Goal: Check status: Check status

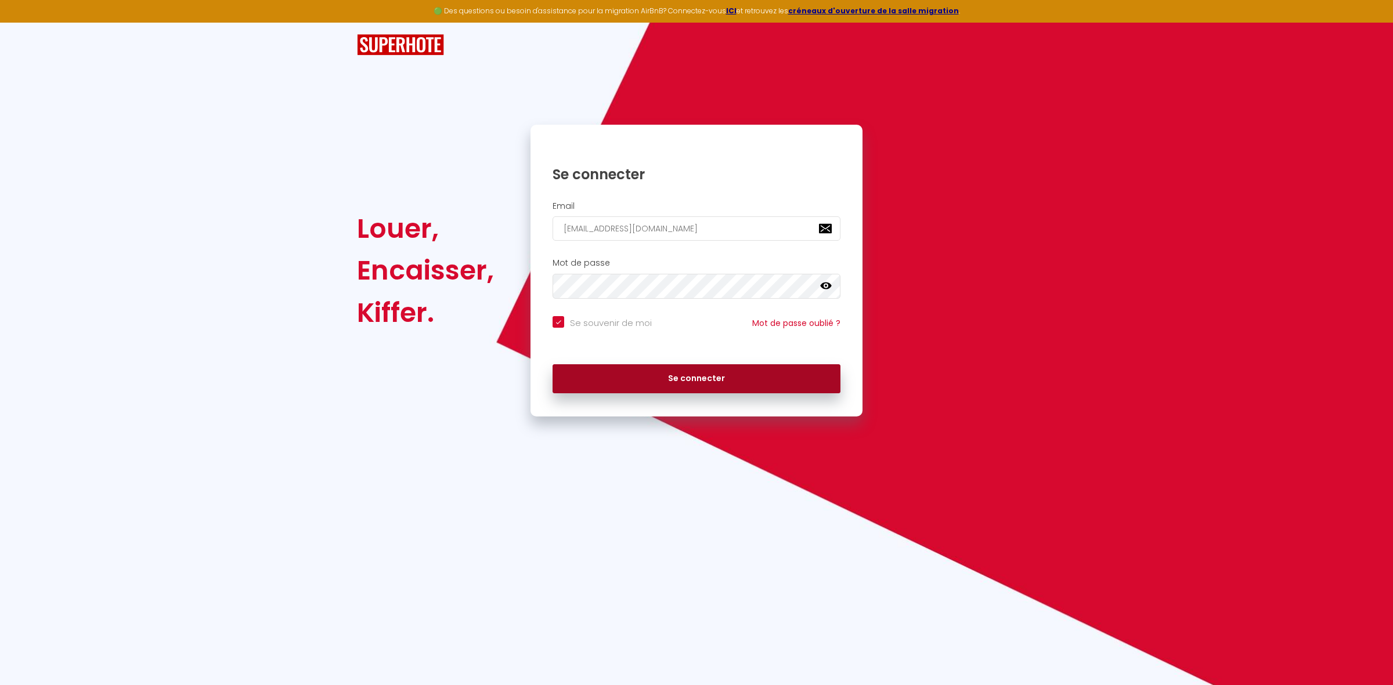
click at [705, 384] on button "Se connecter" at bounding box center [697, 378] width 288 height 29
checkbox input "true"
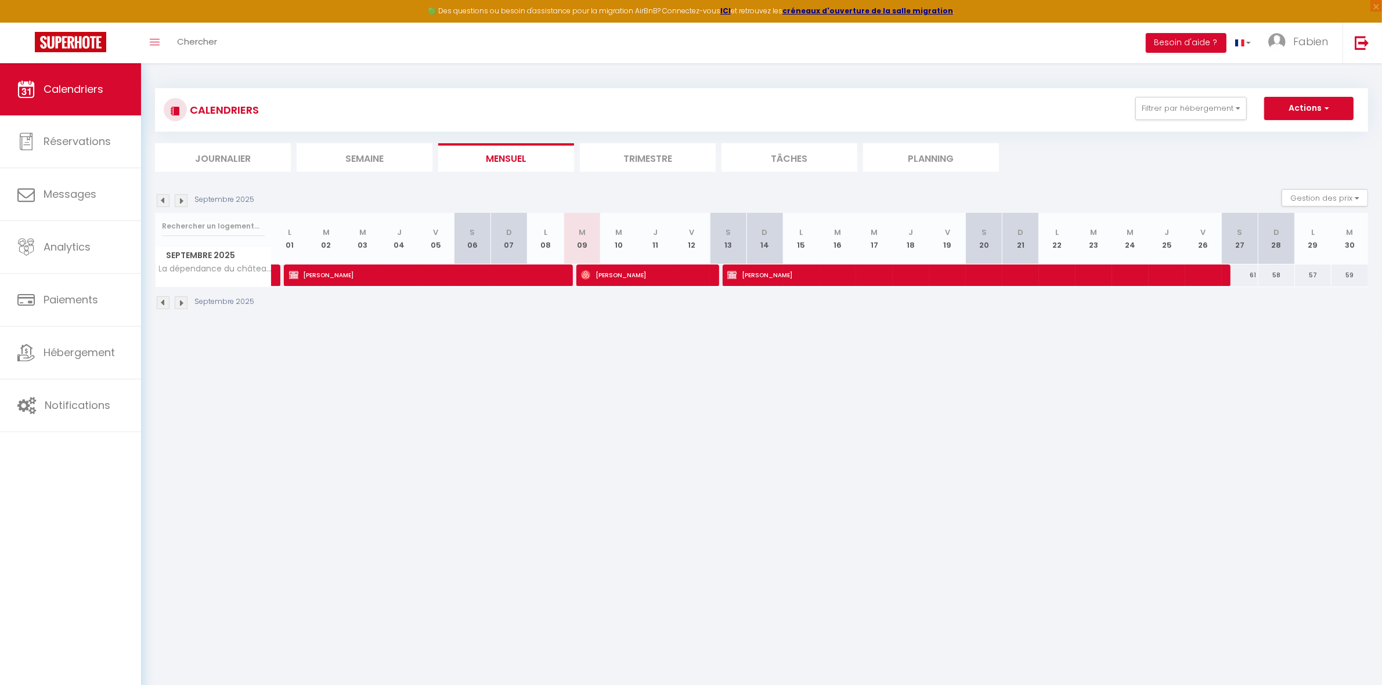
click at [627, 161] on li "Trimestre" at bounding box center [648, 157] width 136 height 28
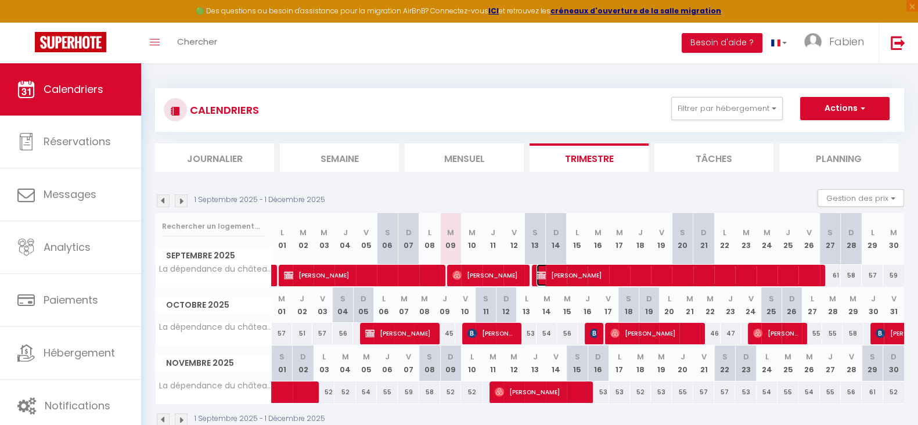
click at [650, 281] on span "[PERSON_NAME]" at bounding box center [675, 275] width 279 height 22
select select "OK"
select select "0"
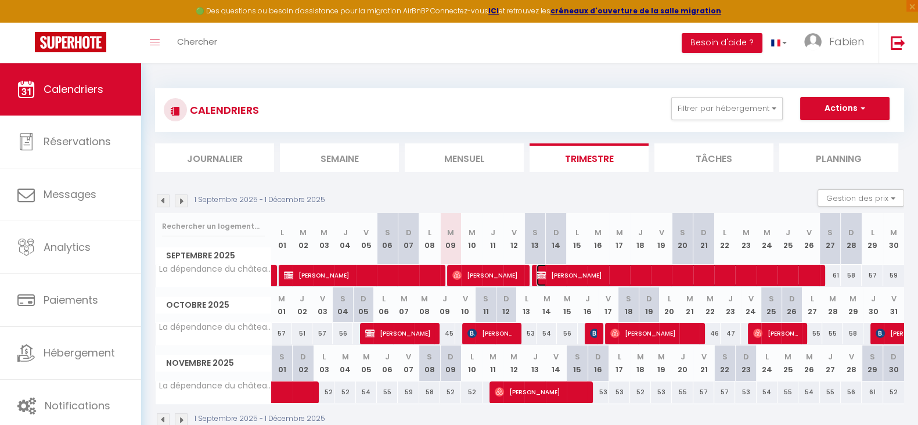
select select "0"
select select
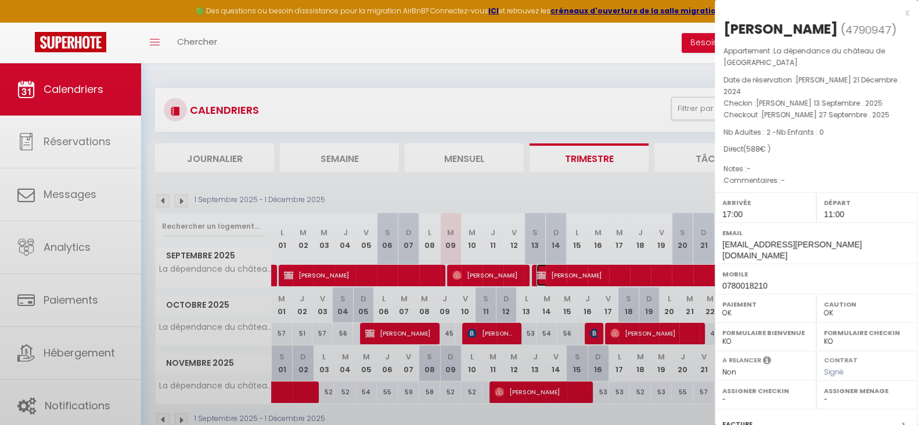
select select "17716"
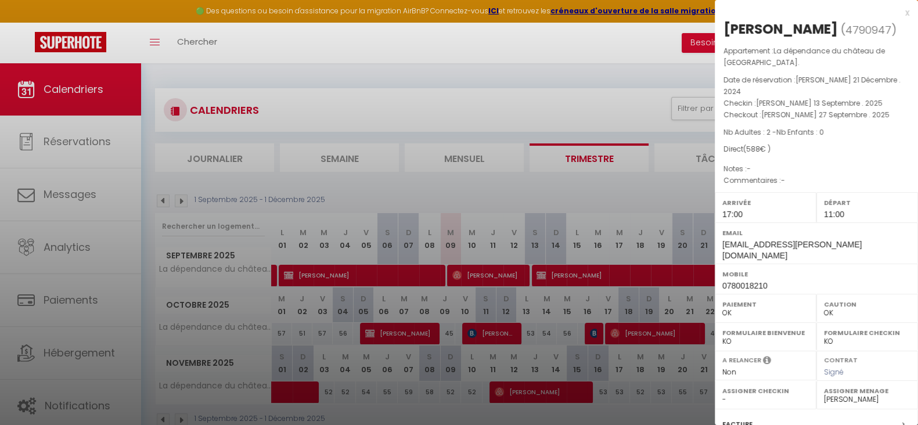
click at [893, 15] on div "x" at bounding box center [811, 13] width 194 height 14
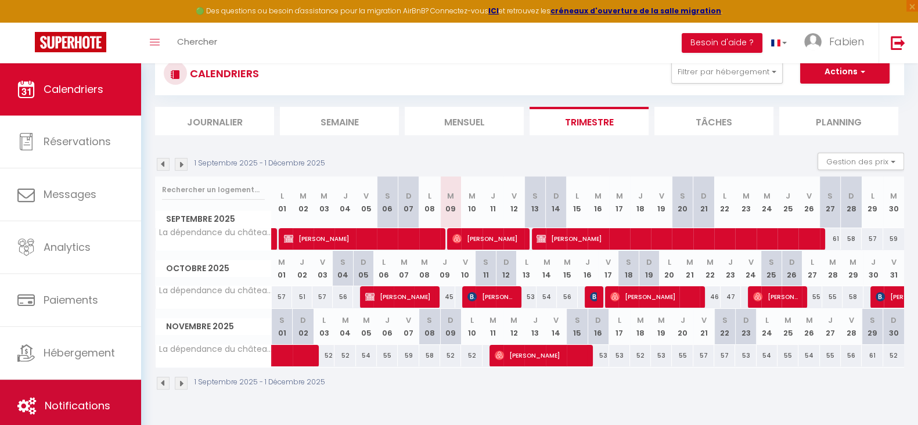
scroll to position [63, 0]
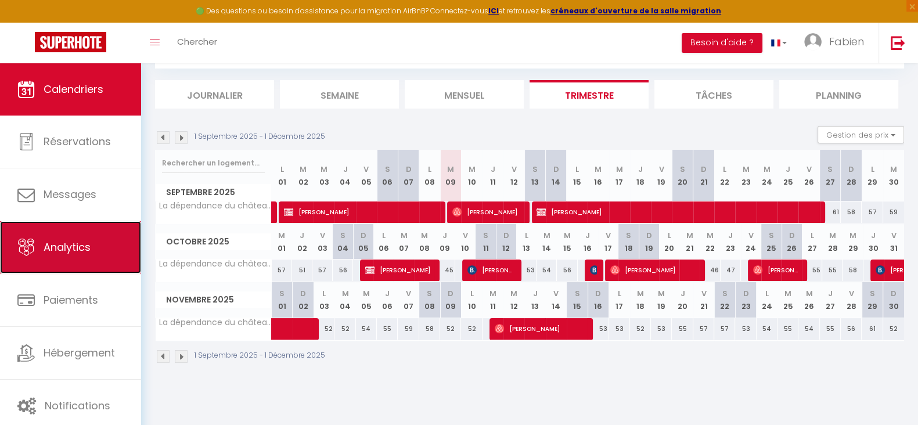
click at [90, 263] on link "Analytics" at bounding box center [70, 247] width 141 height 52
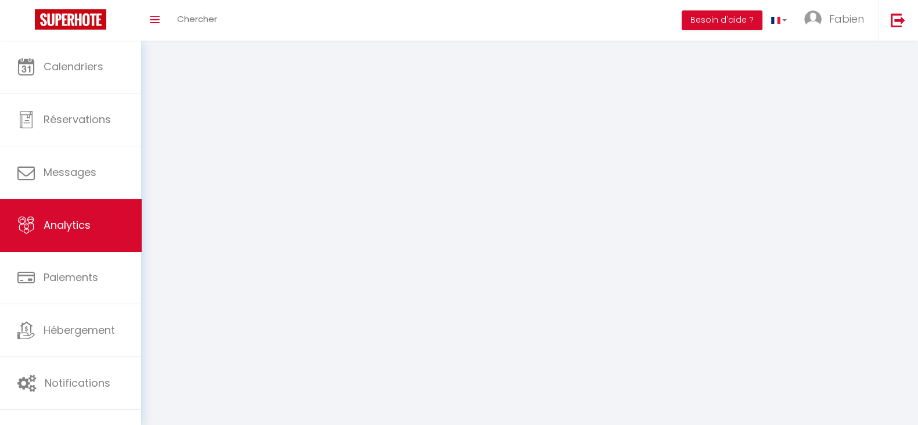
select select "2025"
select select "9"
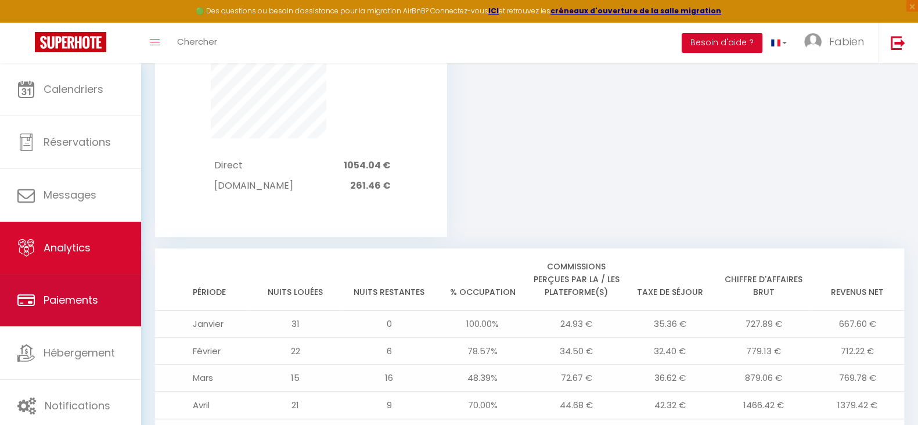
scroll to position [997, 0]
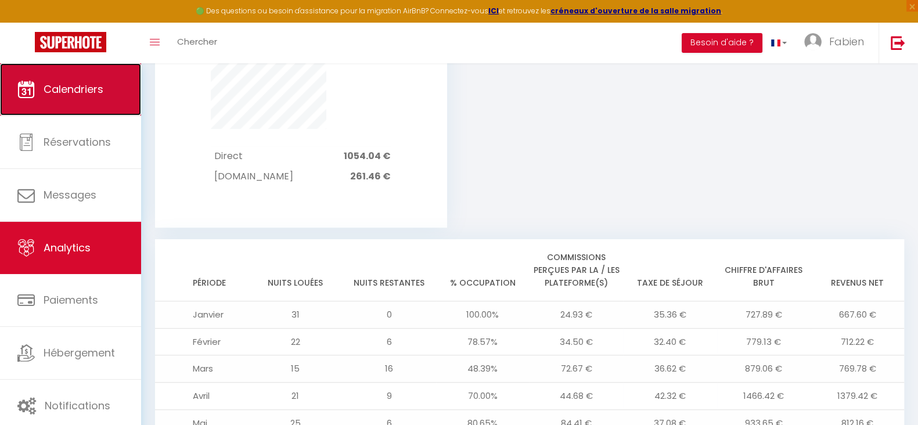
click at [87, 86] on span "Calendriers" at bounding box center [74, 89] width 60 height 15
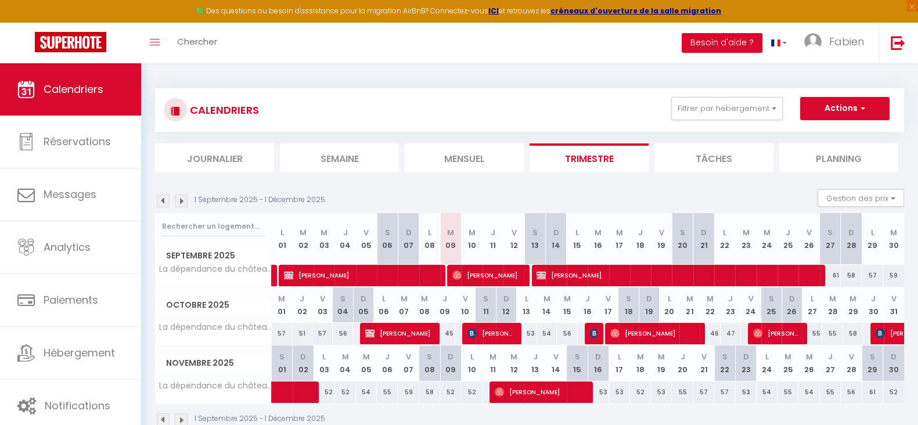
scroll to position [63, 0]
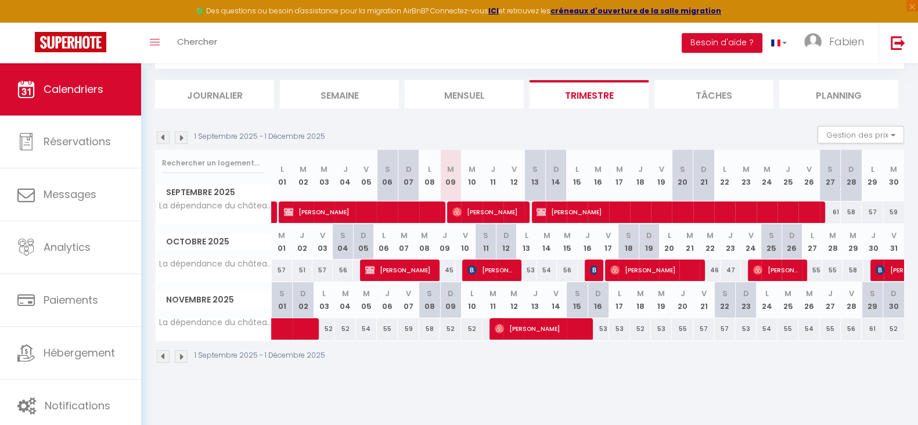
click at [184, 134] on img at bounding box center [181, 137] width 13 height 13
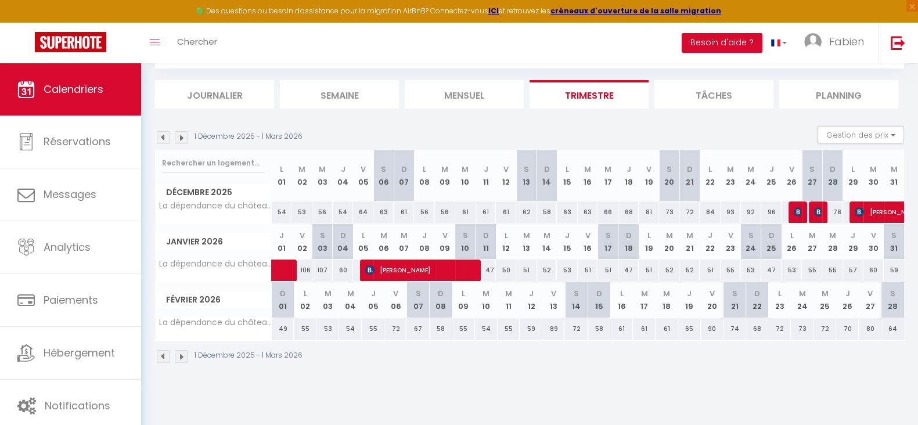
click at [162, 138] on img at bounding box center [163, 137] width 13 height 13
